Goal: Information Seeking & Learning: Understand process/instructions

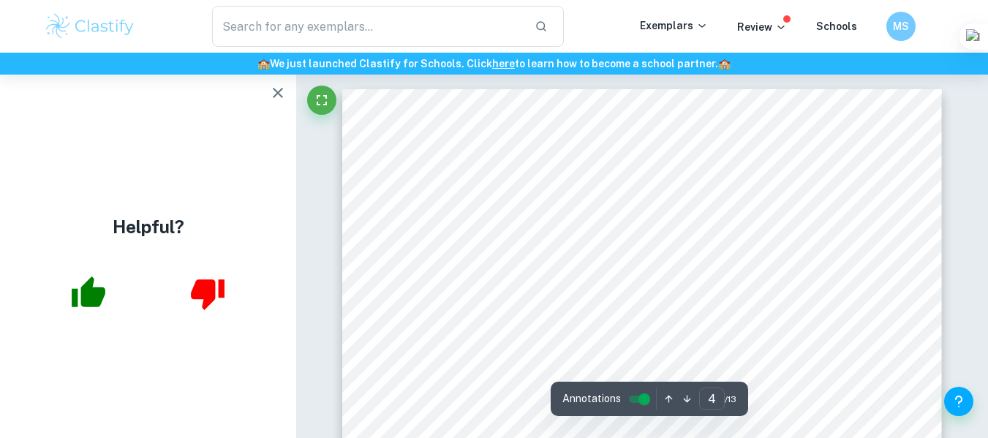
scroll to position [2706, 0]
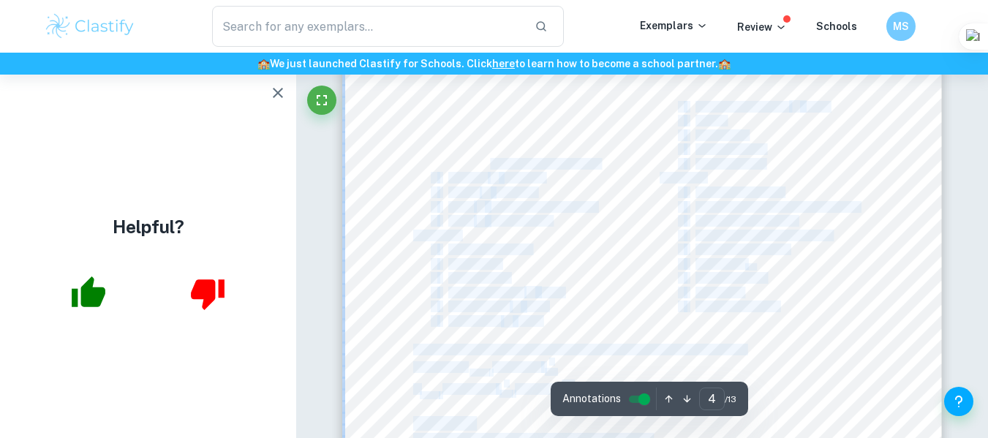
drag, startPoint x: 0, startPoint y: 0, endPoint x: 489, endPoint y: 165, distance: 515.6
click at [489, 166] on div "The temperature of lab environment The experiment was performed in the same loc…" at bounding box center [642, 216] width 600 height 776
click at [491, 159] on span "0.04mL volumetric pipette" at bounding box center [542, 164] width 115 height 11
drag, startPoint x: 447, startPoint y: 118, endPoint x: 507, endPoint y: 120, distance: 60.0
click at [527, 123] on div "The temperature of lab environment The experiment was performed in the same loc…" at bounding box center [642, 216] width 600 height 776
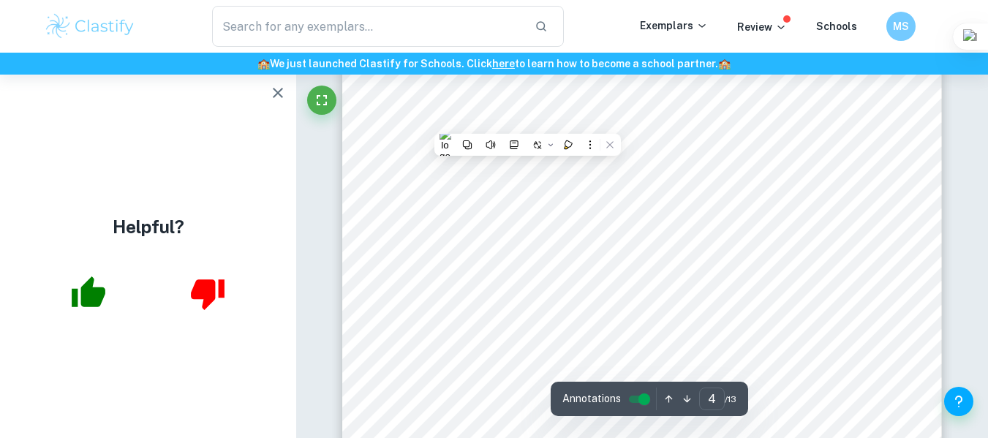
click at [507, 120] on span "0.1mL volumetric flask" at bounding box center [541, 121] width 101 height 11
drag, startPoint x: 450, startPoint y: 120, endPoint x: 590, endPoint y: 116, distance: 140.5
click at [590, 116] on div "The temperature of lab environment The experiment was performed in the same loc…" at bounding box center [642, 216] width 600 height 776
copy div "500mL 士 0.1mL volumetric flask"
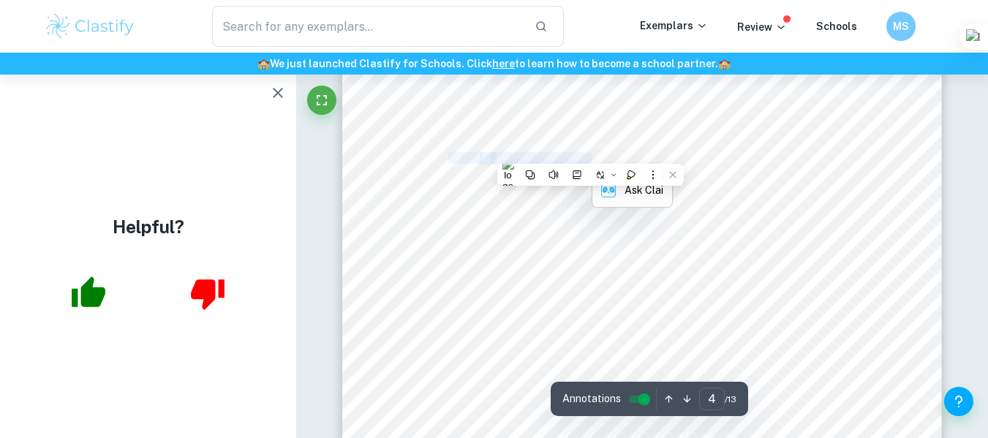
scroll to position [2633, 0]
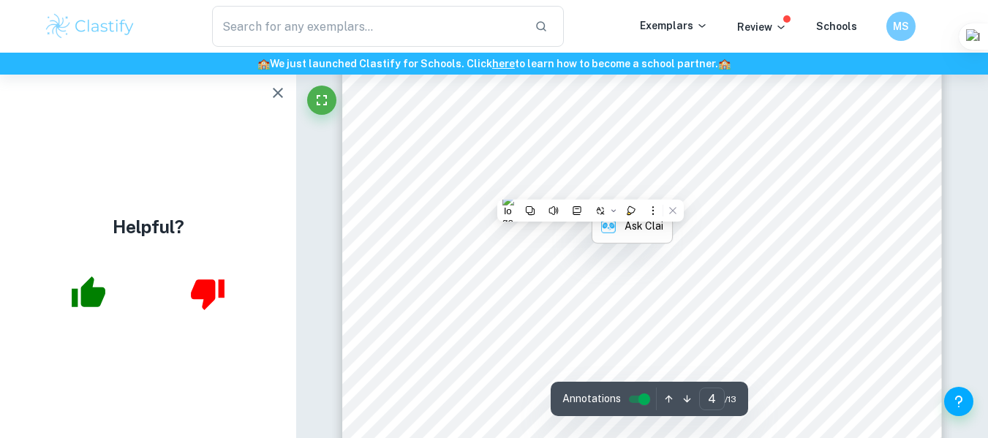
click at [880, 317] on div "The temperature of lab environment The experiment was performed in the same loc…" at bounding box center [642, 289] width 600 height 776
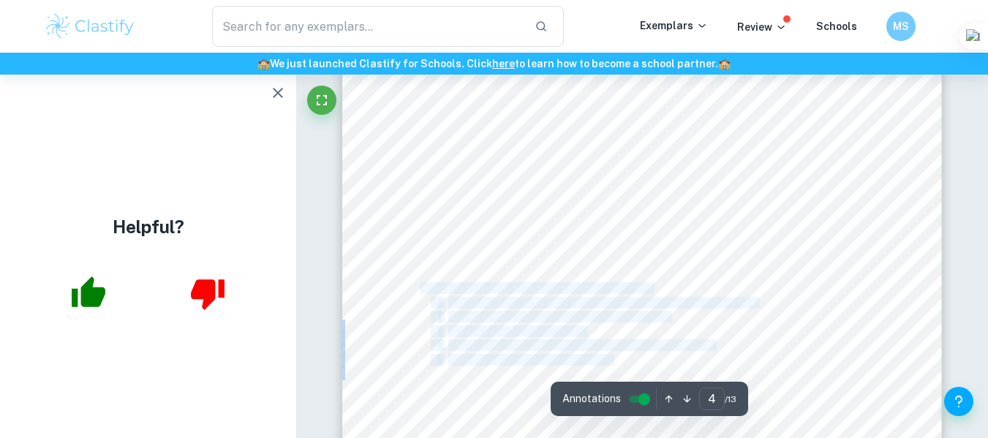
drag, startPoint x: 411, startPoint y: 290, endPoint x: 421, endPoint y: 291, distance: 10.3
click at [421, 291] on div "The temperature of lab environment The experiment was performed in the same loc…" at bounding box center [642, 65] width 600 height 776
click at [405, 294] on div "The temperature of lab environment The experiment was performed in the same loc…" at bounding box center [642, 65] width 600 height 776
click at [413, 288] on div "The temperature of lab environment The experiment was performed in the same loc…" at bounding box center [642, 65] width 600 height 776
click at [413, 288] on span "Preparing 500mL of 0.0100M EDTA standard solution:" at bounding box center [532, 288] width 238 height 11
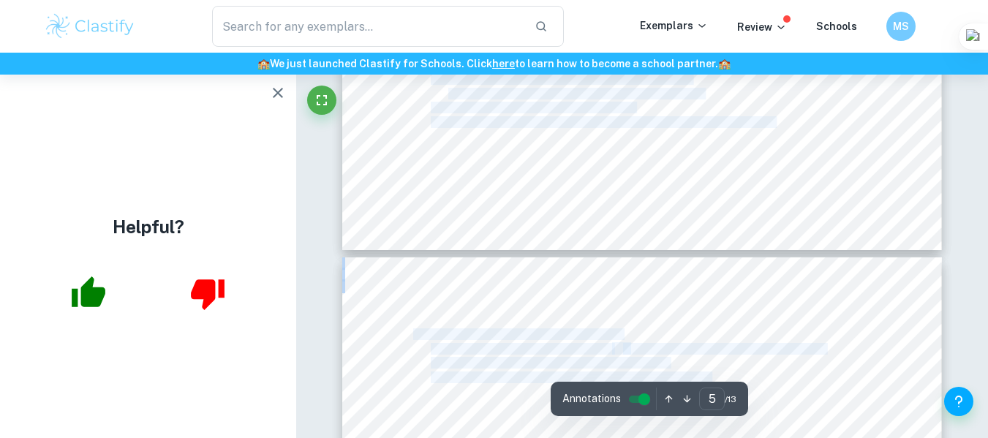
scroll to position [4027, 0]
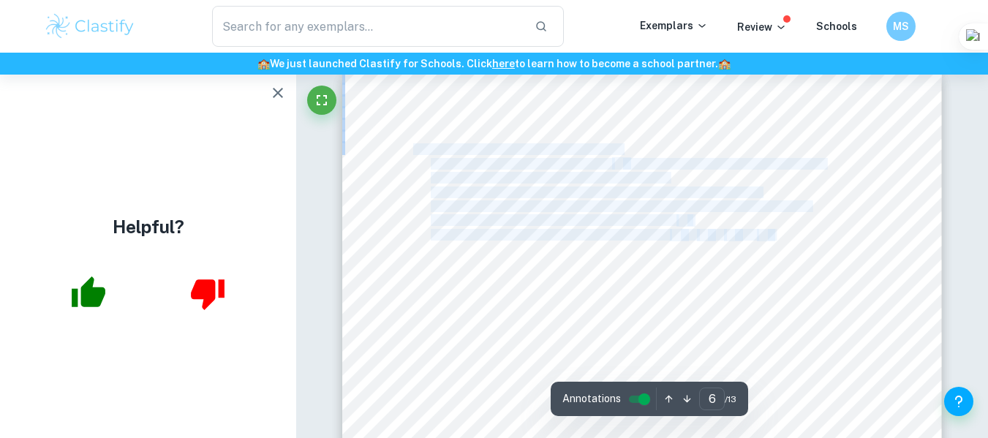
drag, startPoint x: 413, startPoint y: 288, endPoint x: 818, endPoint y: 247, distance: 406.5
